Goal: Task Accomplishment & Management: Use online tool/utility

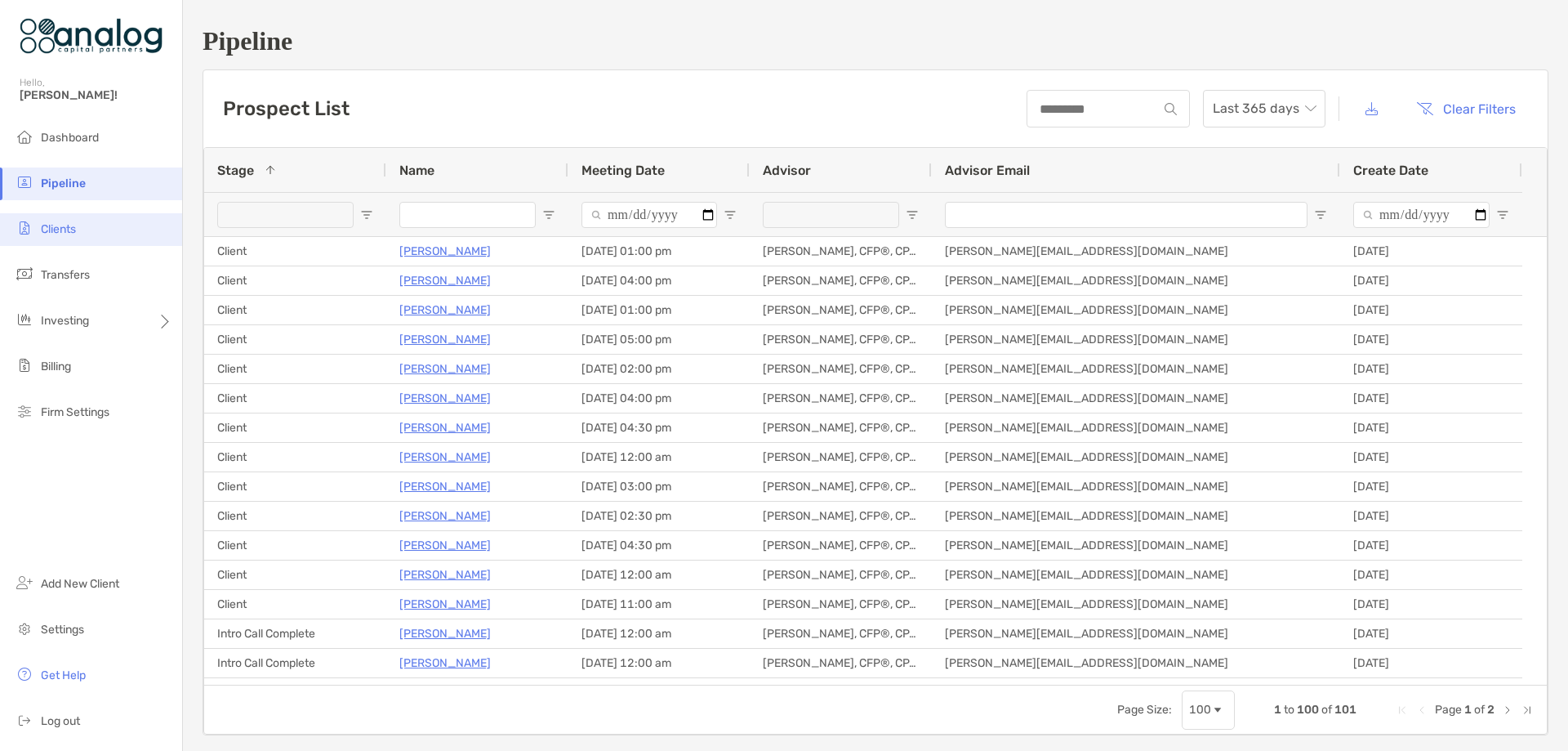
click at [65, 231] on span "Clients" at bounding box center [58, 229] width 35 height 14
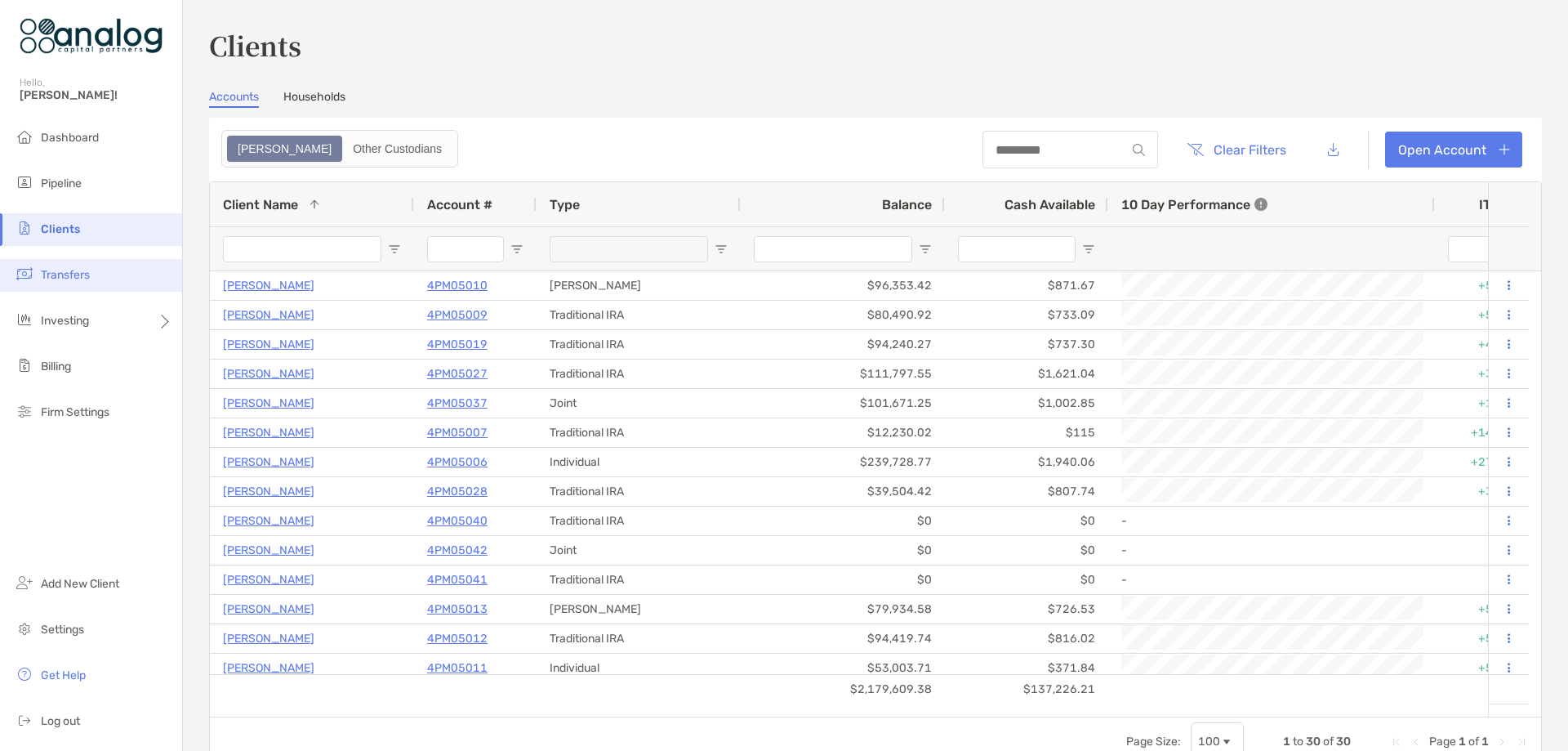
click at [74, 275] on span "Transfers" at bounding box center [65, 274] width 49 height 14
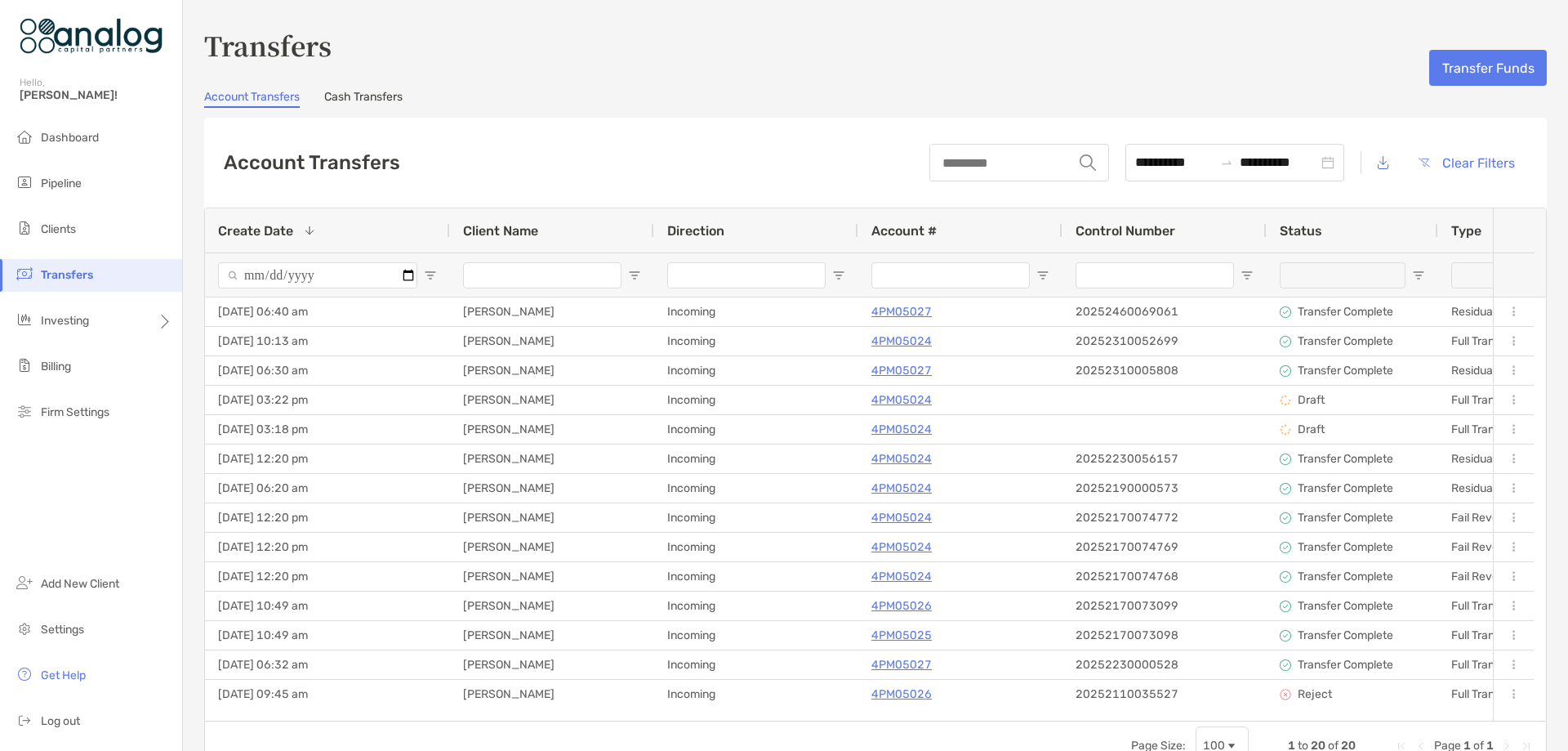
click at [381, 100] on link "Cash Transfers" at bounding box center [363, 98] width 78 height 18
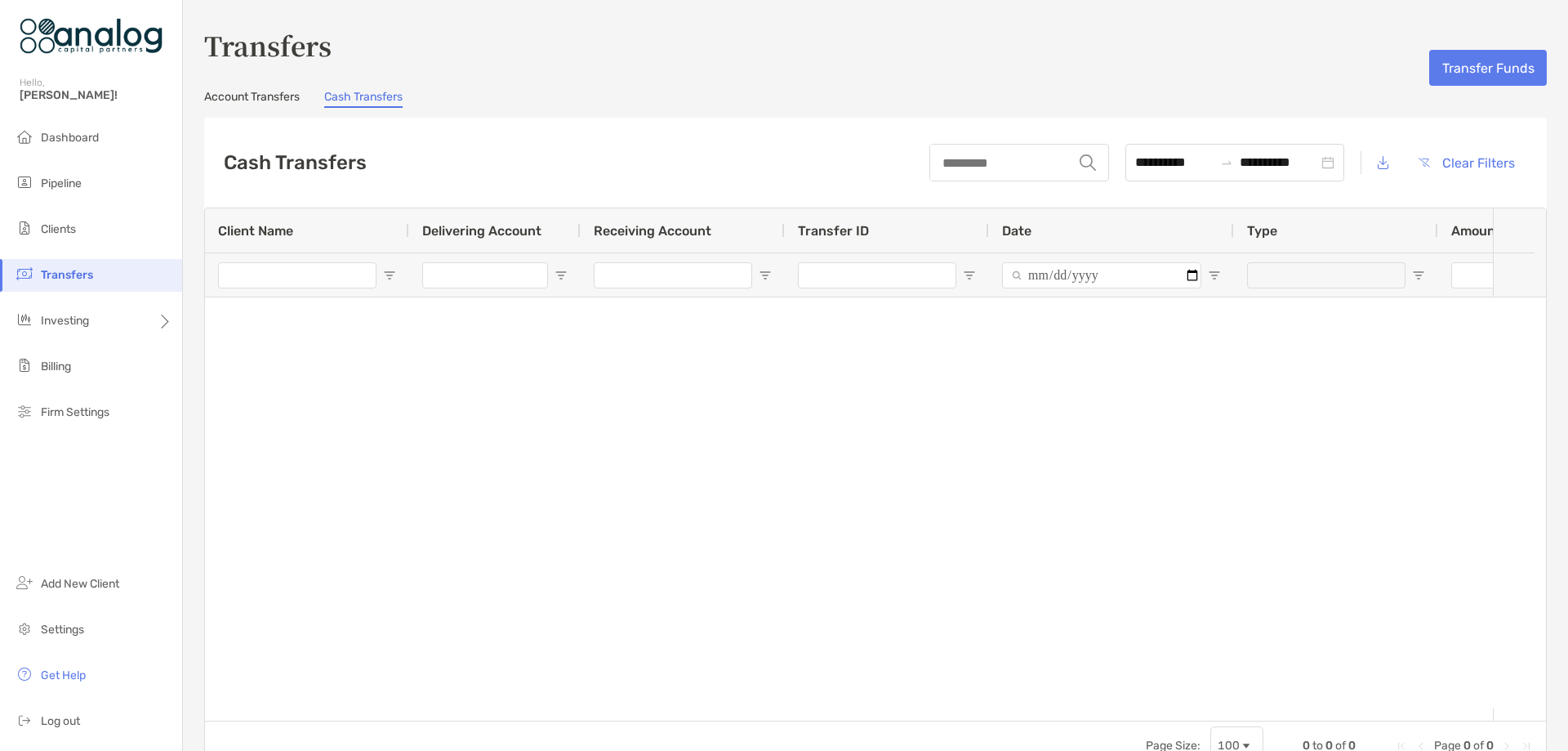
type input "**********"
type input "***"
click at [1450, 81] on button "Transfer Funds" at bounding box center [1487, 68] width 117 height 36
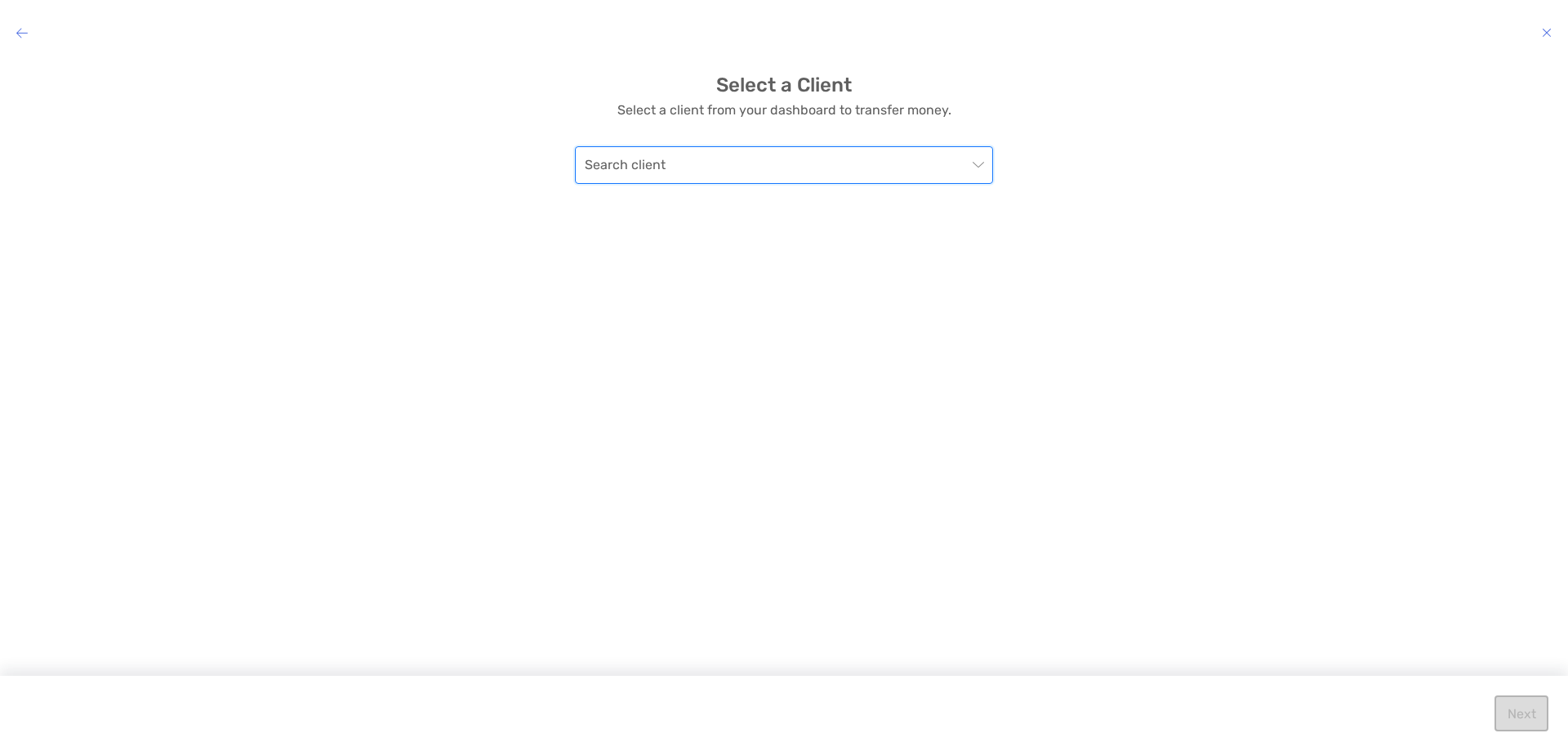
click at [951, 180] on input "modal" at bounding box center [775, 165] width 382 height 36
click at [719, 297] on div "[PERSON_NAME]" at bounding box center [784, 284] width 412 height 37
click at [1518, 716] on button "Next" at bounding box center [1520, 713] width 54 height 36
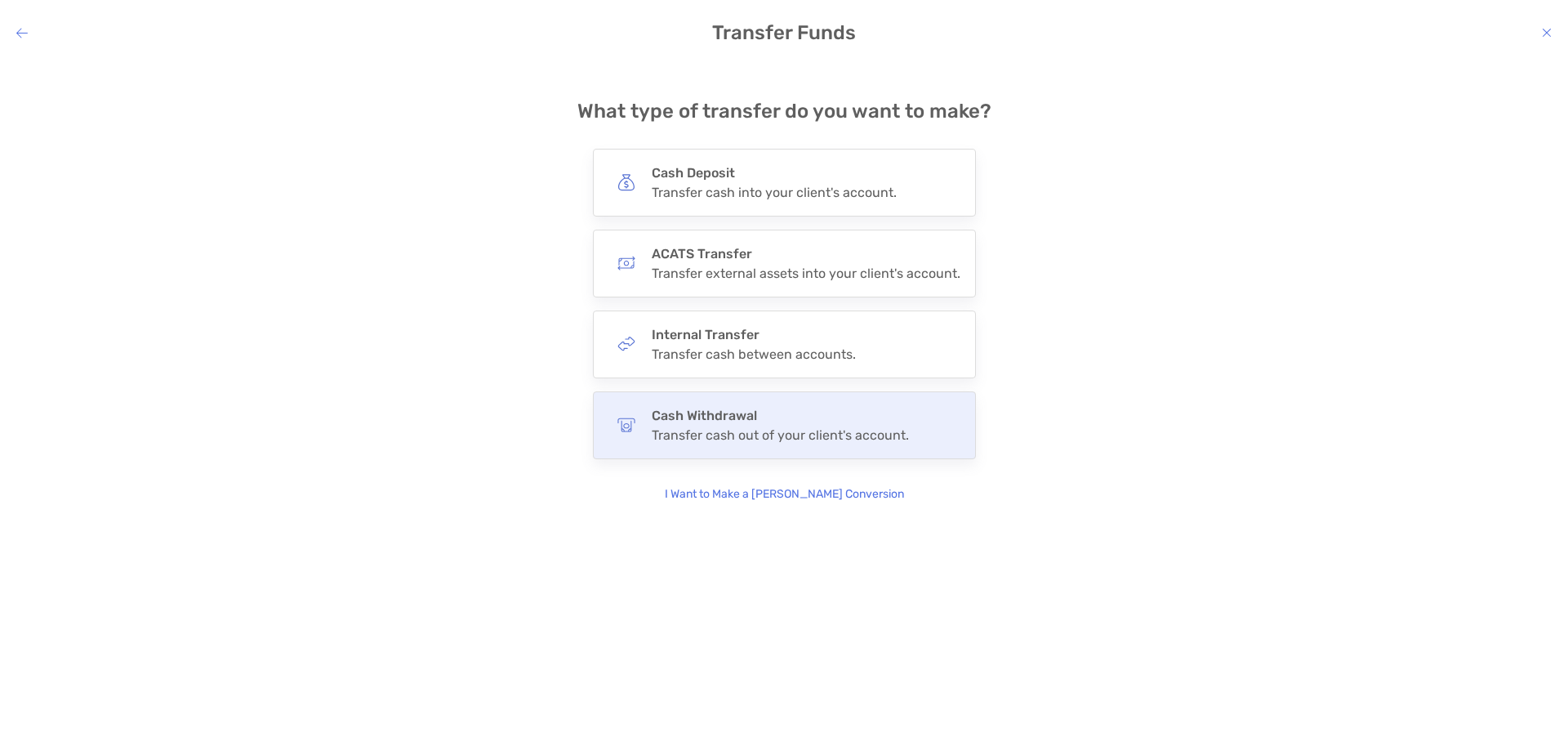
click at [845, 415] on h4 "Cash Withdrawal" at bounding box center [780, 416] width 257 height 15
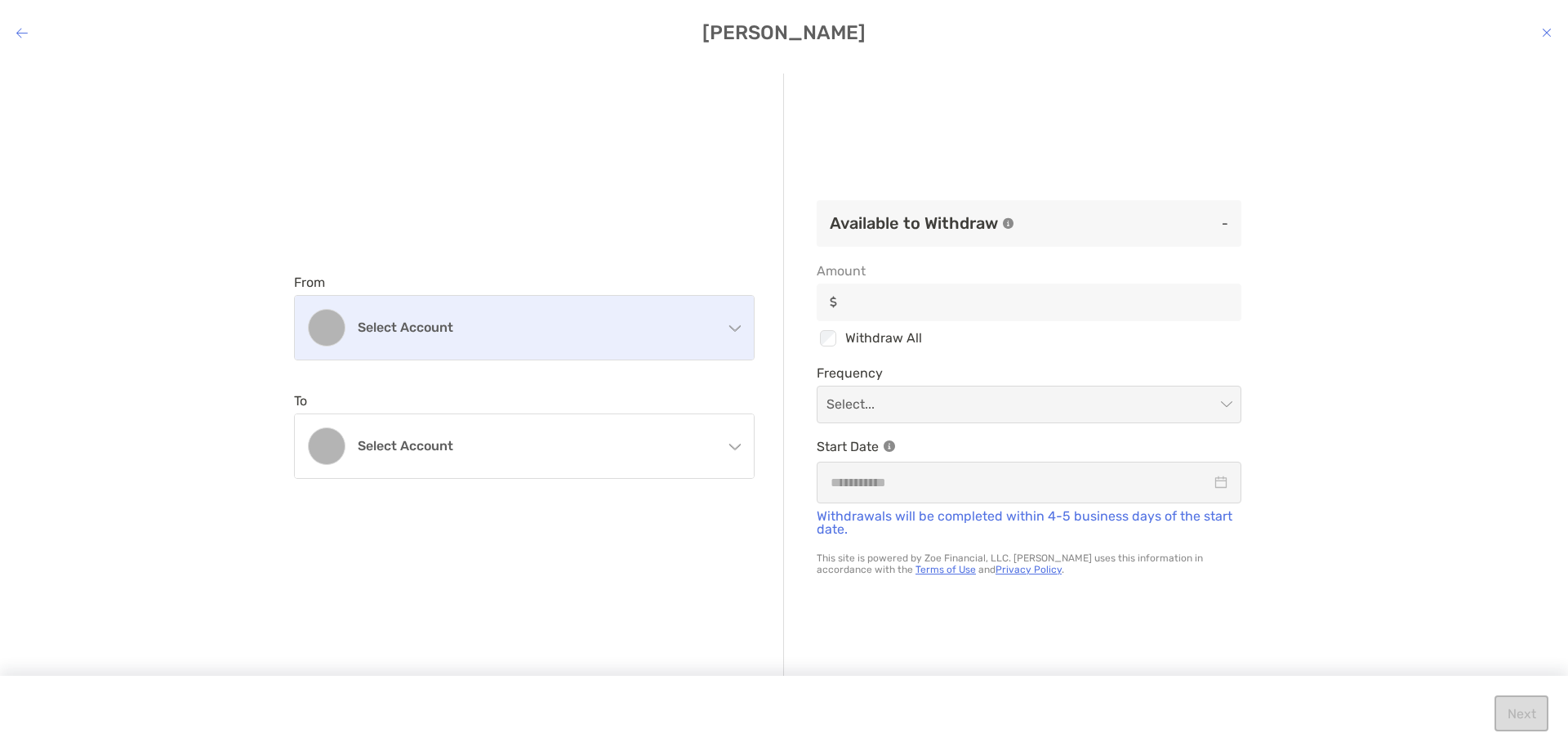
click at [691, 344] on div "Select account" at bounding box center [524, 327] width 459 height 64
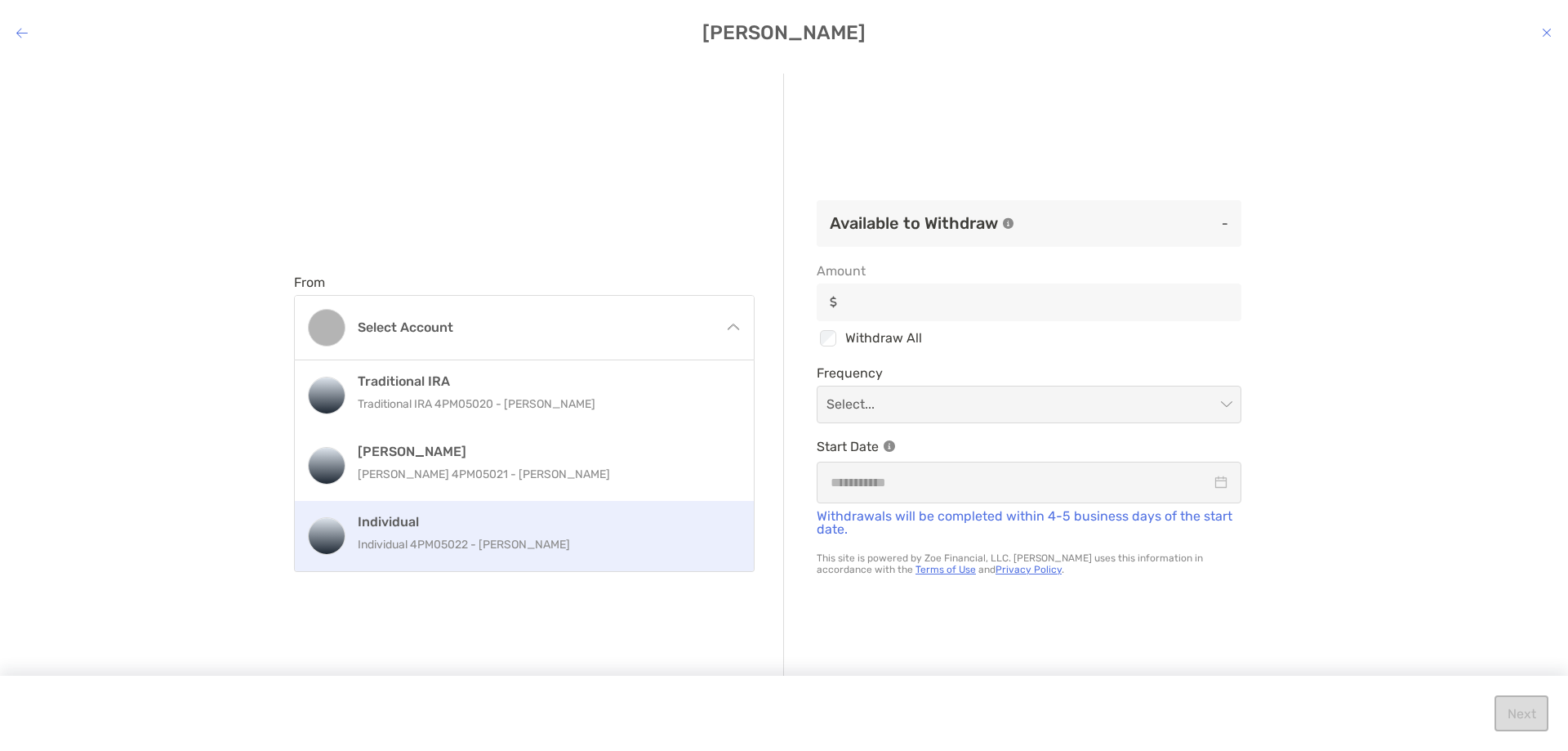
click at [602, 523] on h4 "Individual" at bounding box center [541, 521] width 369 height 15
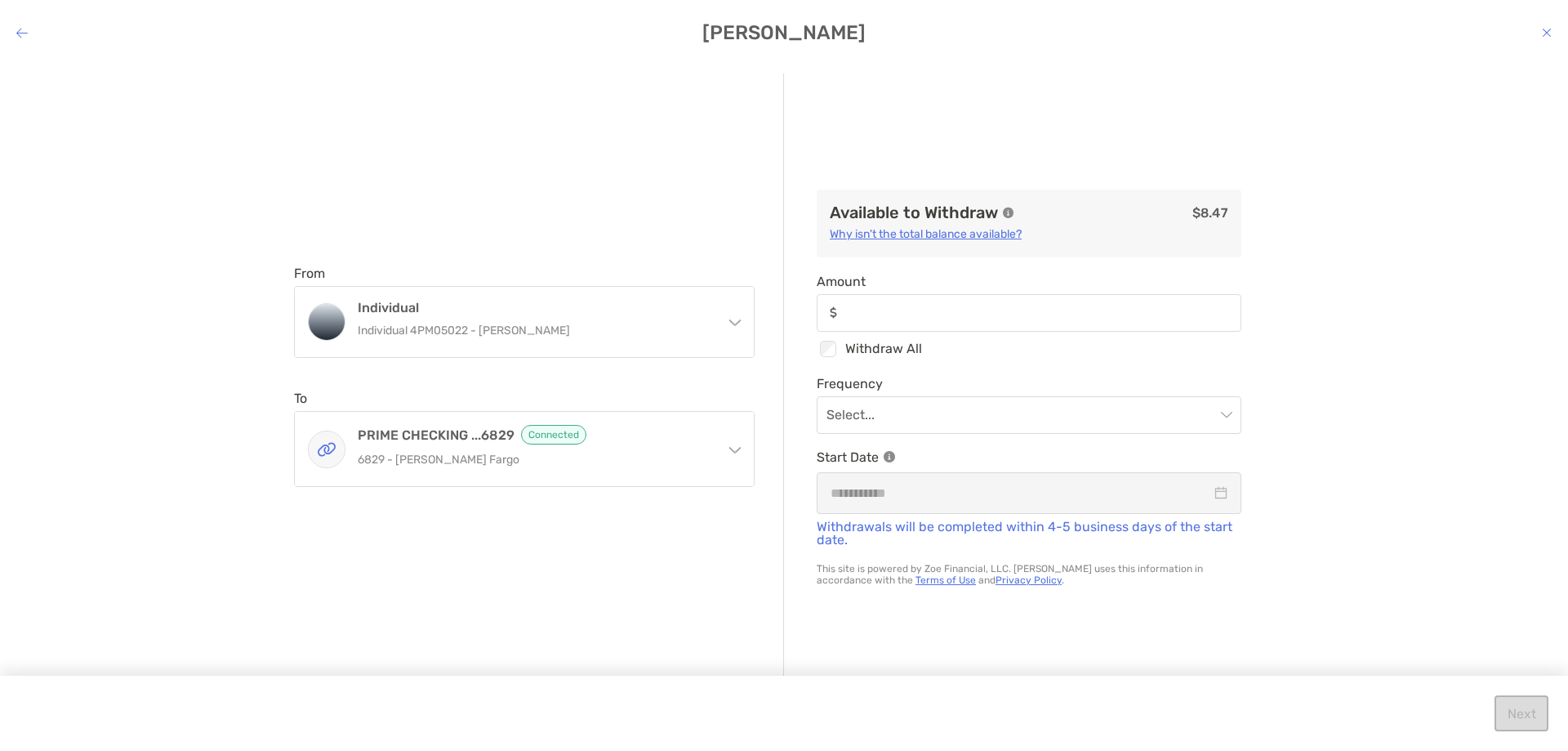
click at [1542, 38] on icon "modal" at bounding box center [1546, 32] width 10 height 13
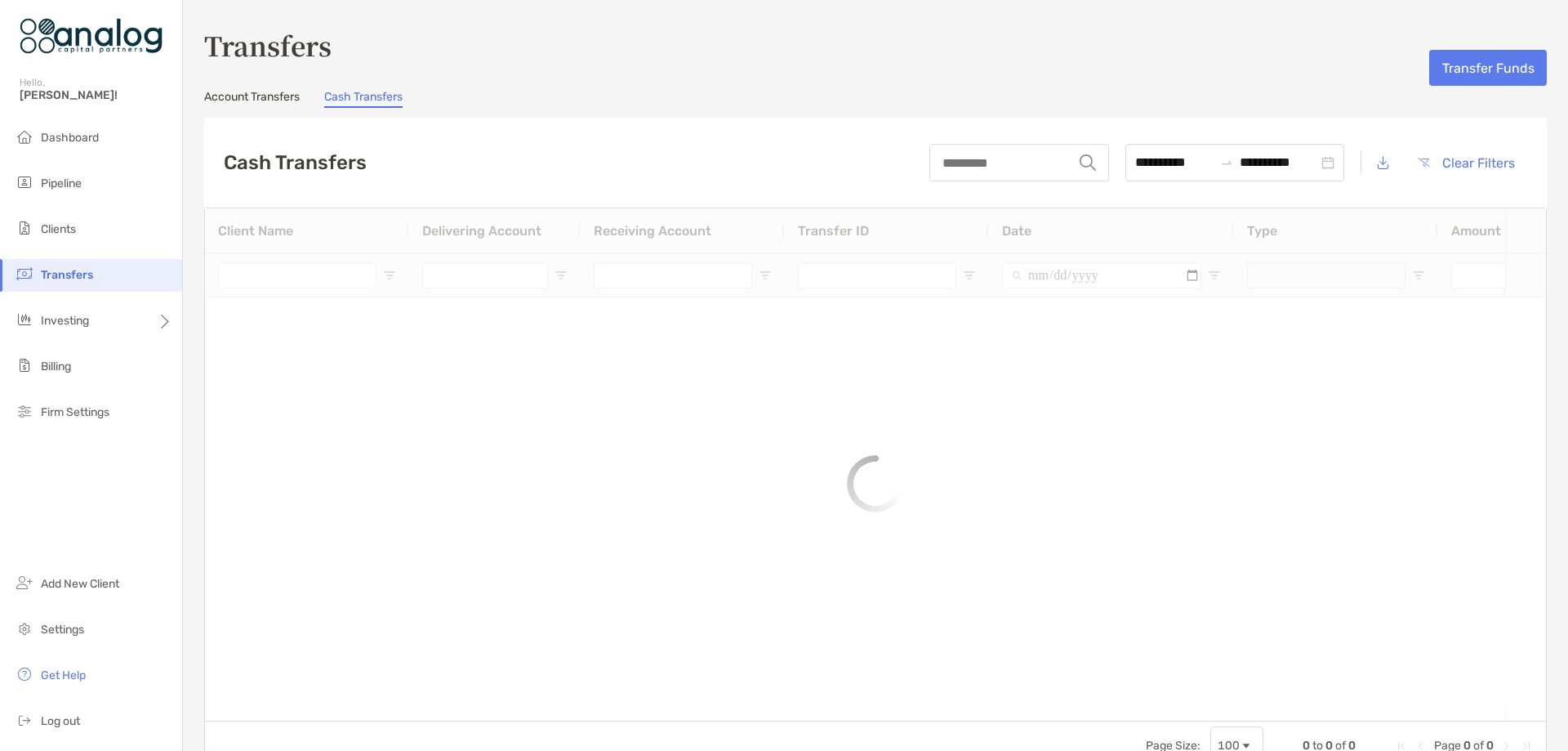
type input "**********"
type input "***"
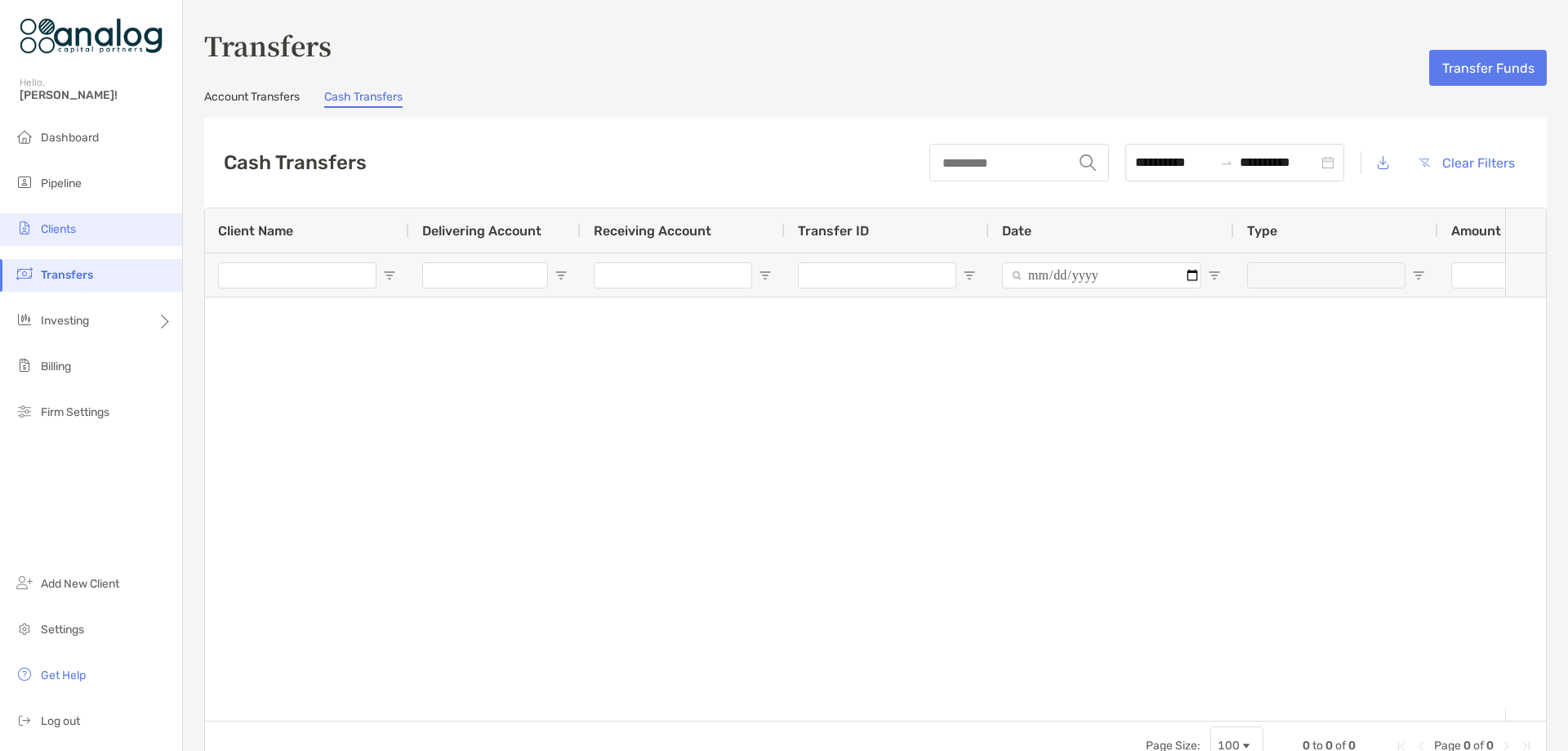
click at [79, 237] on li "Clients" at bounding box center [90, 230] width 182 height 32
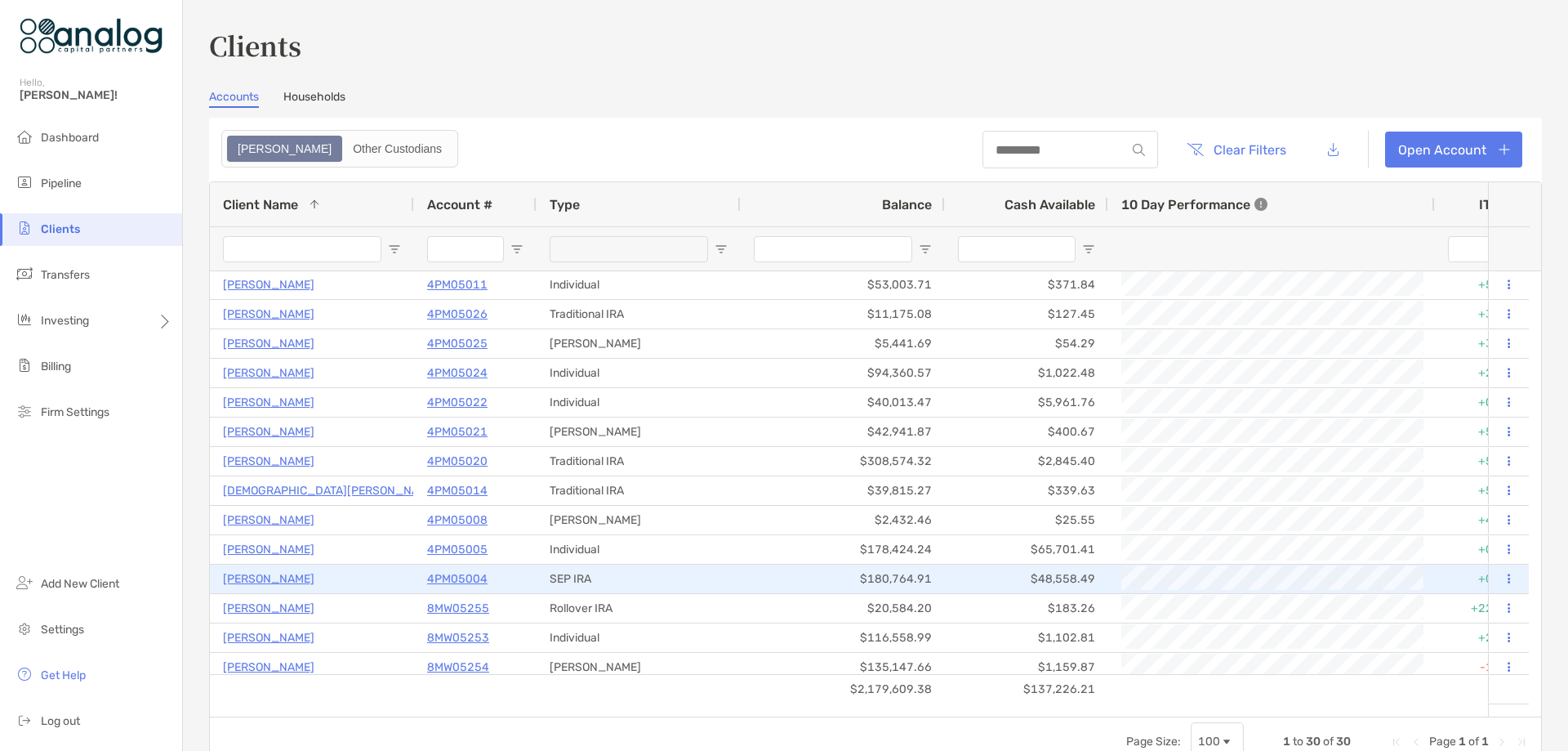
scroll to position [409, 0]
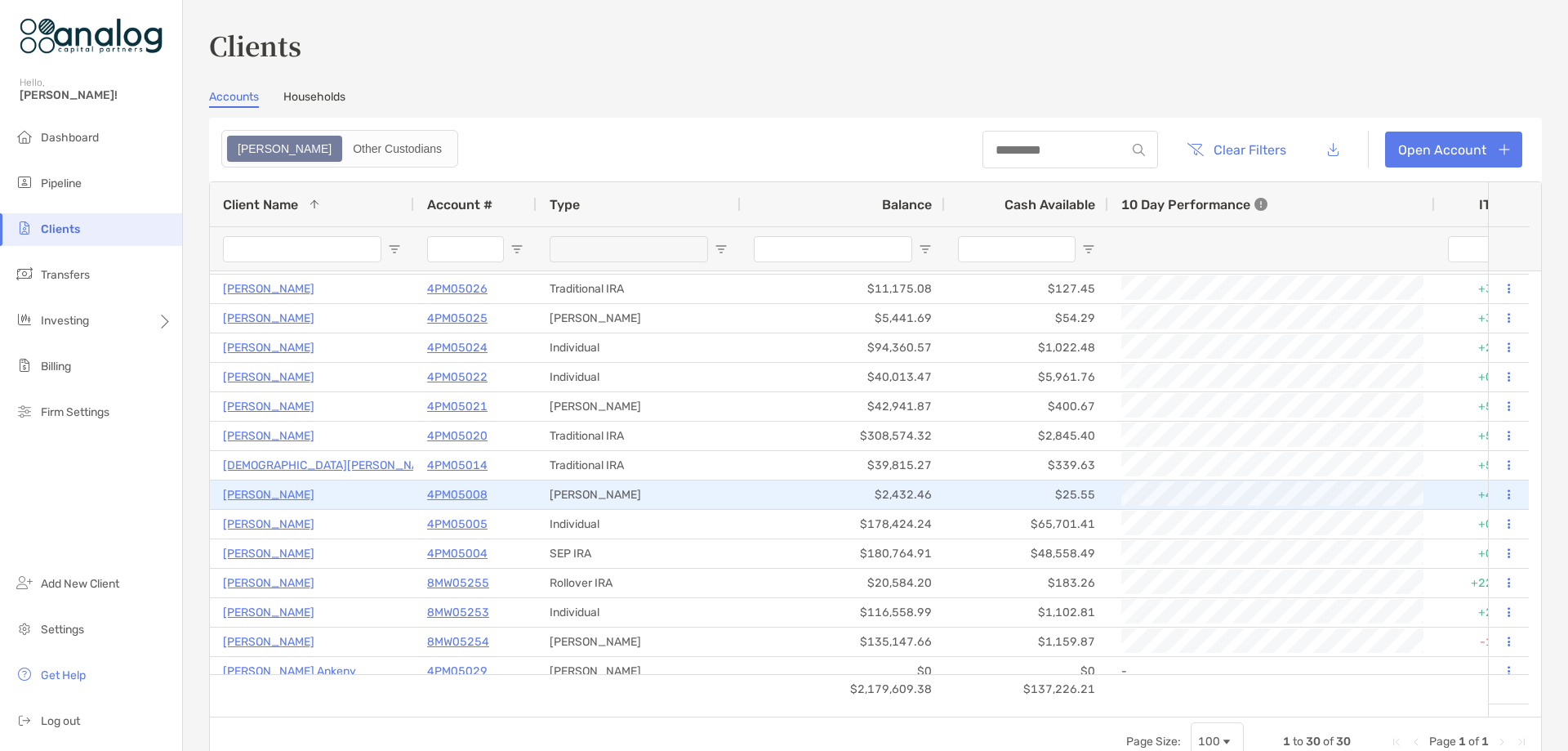
click at [452, 499] on p "4PM05008" at bounding box center [456, 494] width 60 height 20
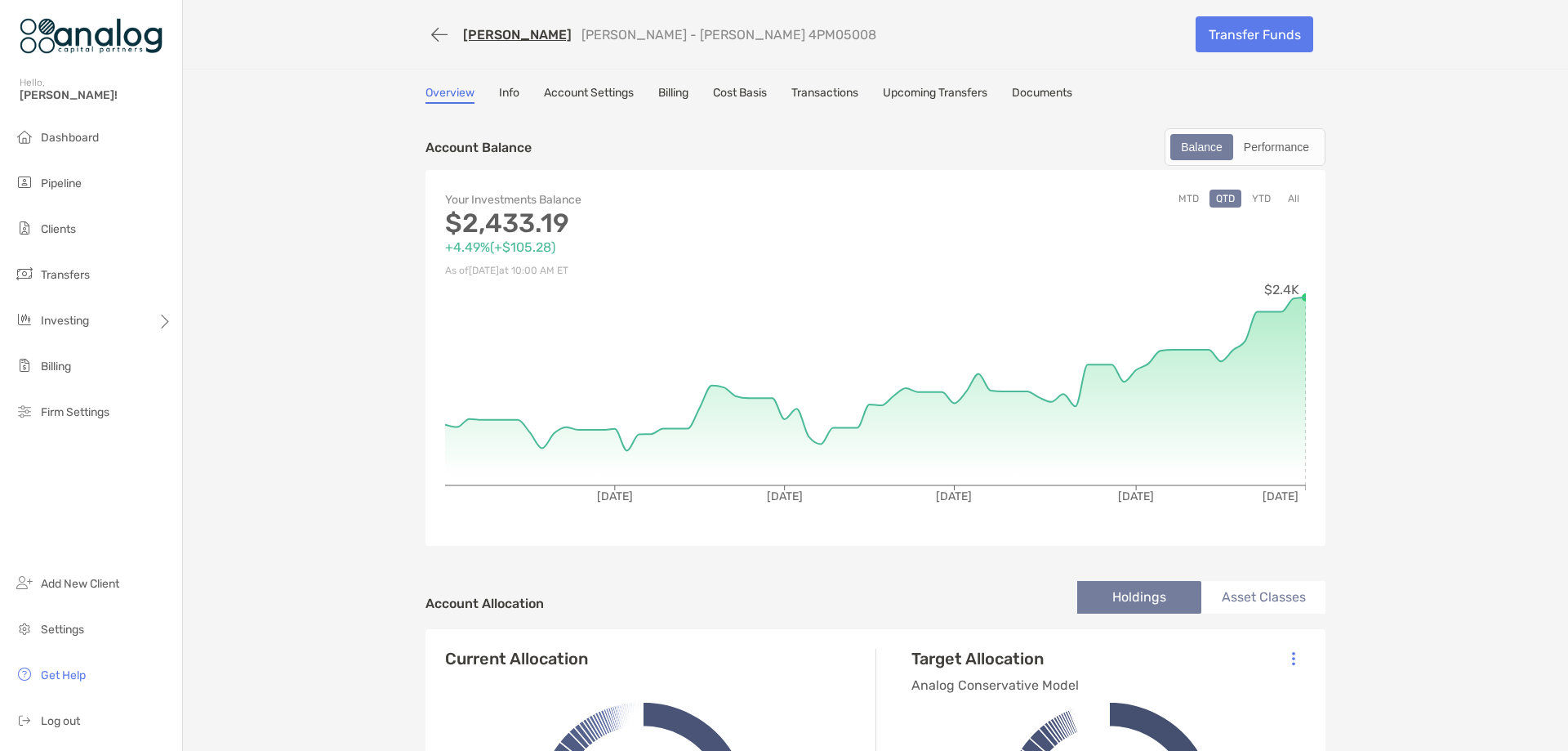
click at [734, 89] on link "Cost Basis" at bounding box center [739, 94] width 54 height 18
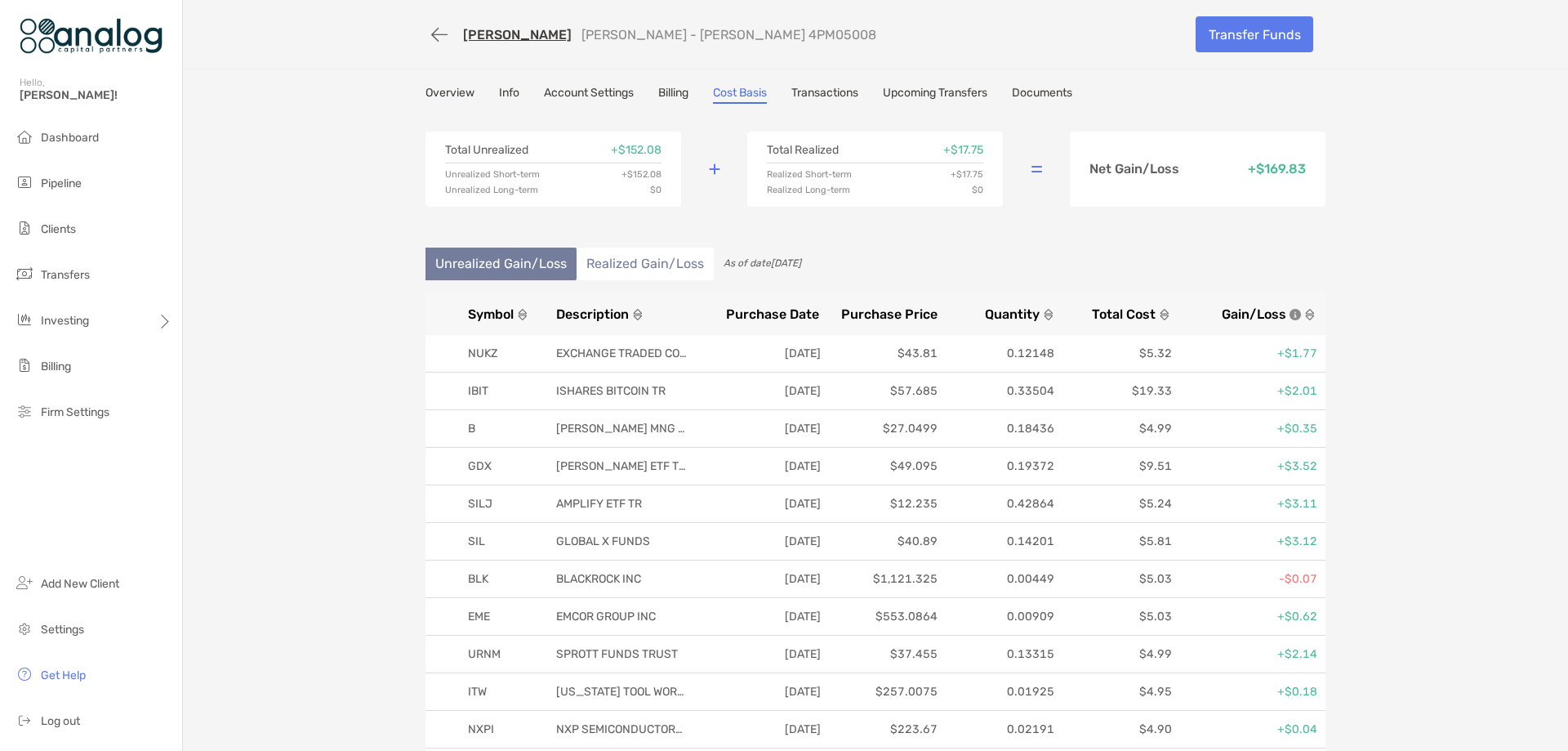
click at [1221, 312] on span "Gain/Loss" at bounding box center [1254, 314] width 65 height 15
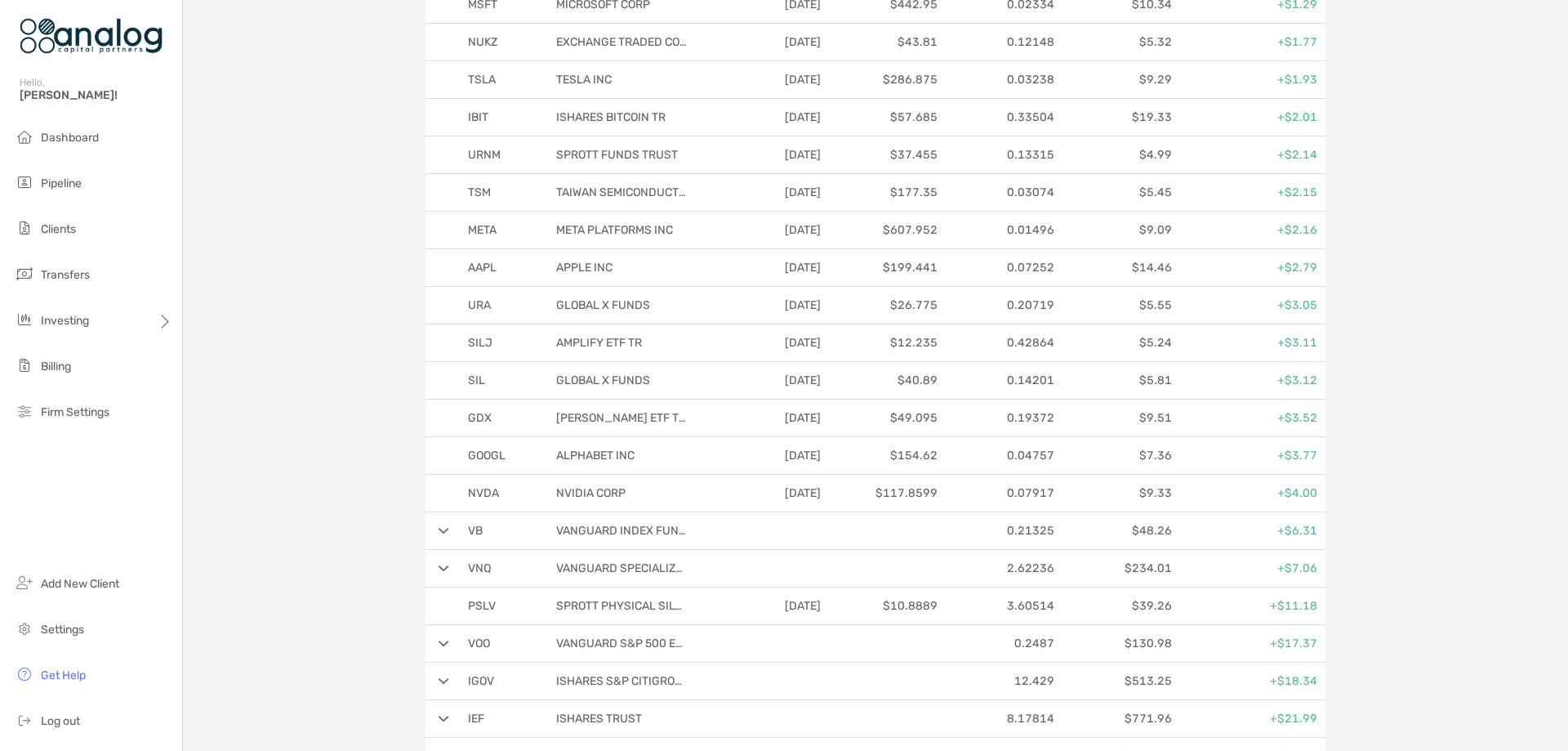
scroll to position [1329, 0]
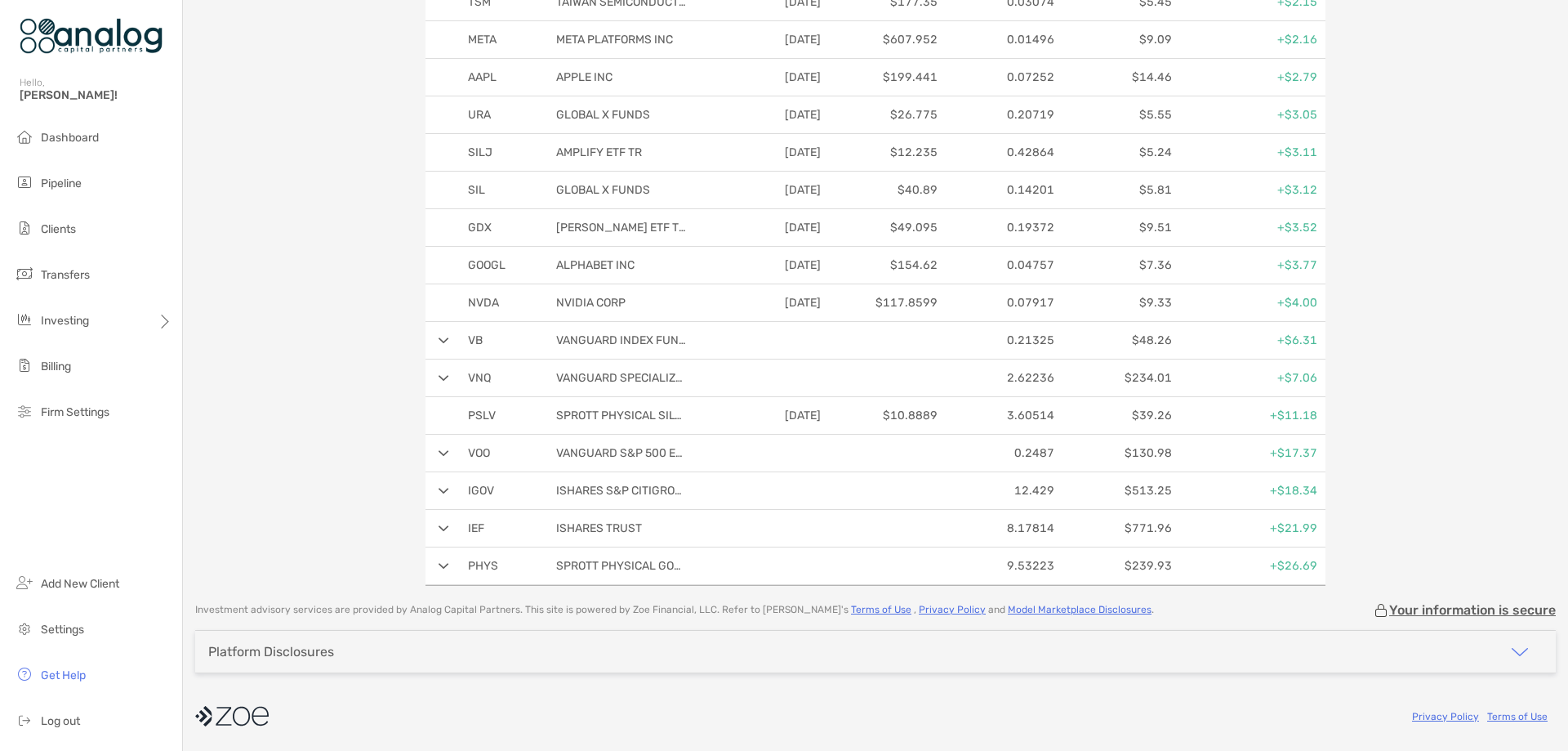
click at [443, 488] on img at bounding box center [443, 491] width 10 height 7
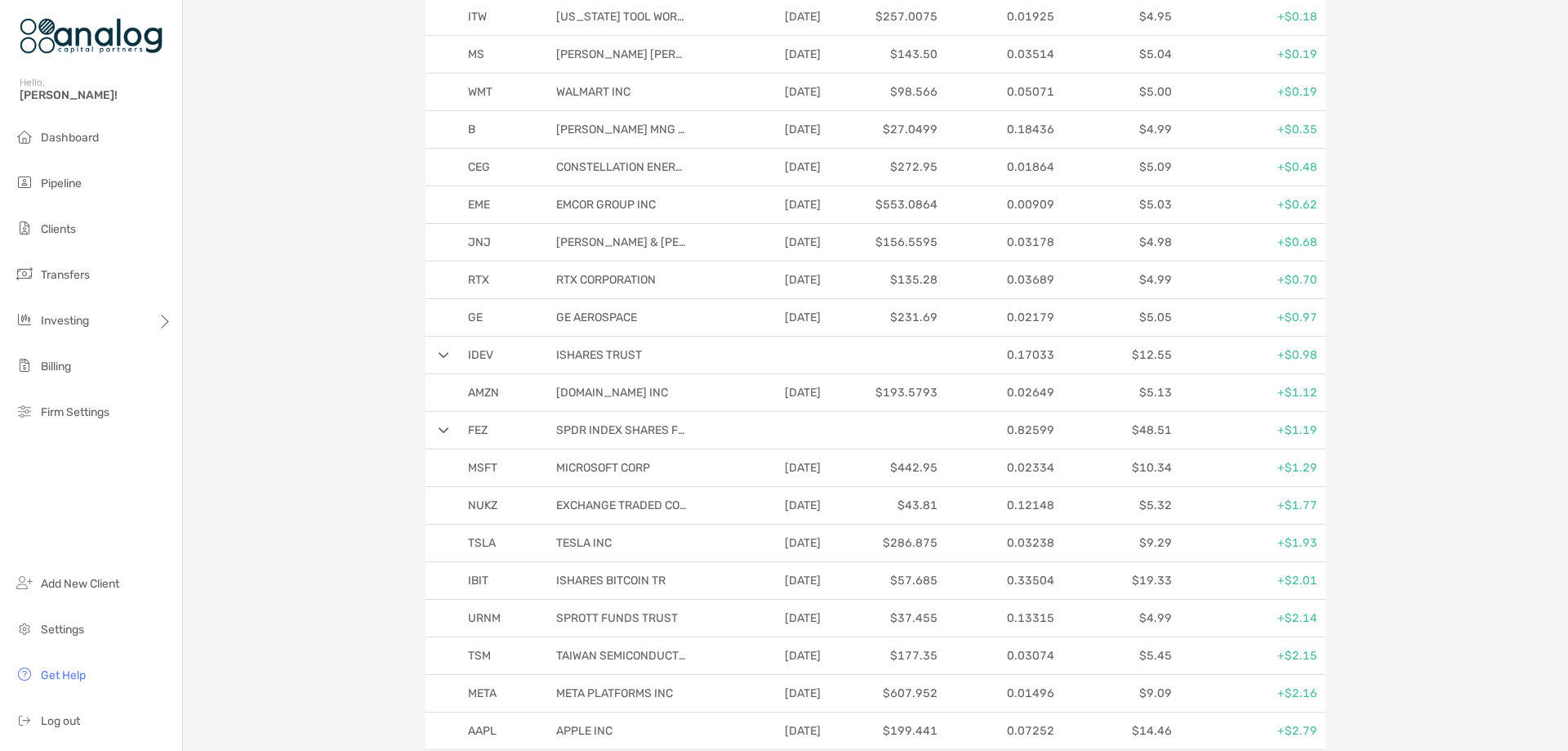
scroll to position [185, 0]
